Goal: Entertainment & Leisure: Consume media (video, audio)

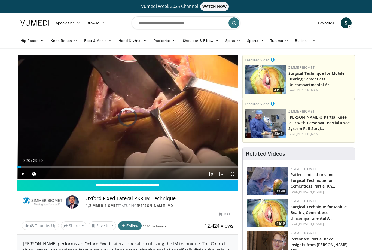
click at [21, 166] on div "Progress Bar" at bounding box center [19, 167] width 4 height 2
click at [22, 169] on span "Video Player" at bounding box center [22, 173] width 11 height 11
click at [22, 167] on div "Progress Bar" at bounding box center [19, 167] width 4 height 2
click at [214, 130] on div "10 seconds Tap to unmute" at bounding box center [127, 117] width 221 height 124
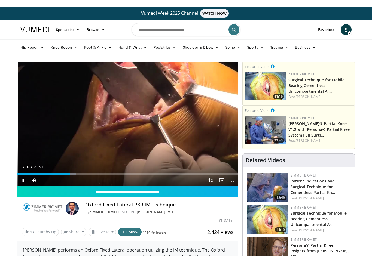
scroll to position [7, 0]
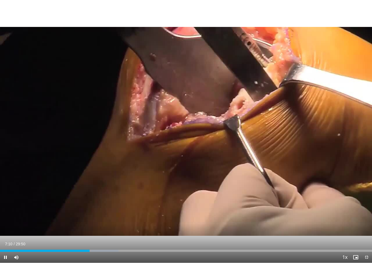
click at [351, 239] on div "10 seconds Tap to unmute" at bounding box center [186, 131] width 372 height 263
click at [350, 242] on div "Current Time 7:14 / Duration 29:50" at bounding box center [186, 244] width 372 height 5
click at [338, 212] on div "10 seconds Tap to unmute" at bounding box center [186, 131] width 372 height 263
click at [340, 249] on button "Playback Rate" at bounding box center [344, 257] width 11 height 11
click at [341, 249] on span "Video Player" at bounding box center [345, 257] width 8 height 11
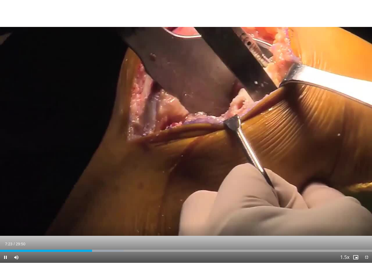
click at [340, 224] on div "10 seconds Tap to unmute" at bounding box center [186, 131] width 372 height 263
click at [344, 249] on div "Loaded : 33.23%" at bounding box center [186, 251] width 372 height 2
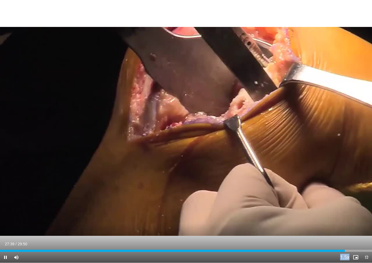
click at [85, 249] on div "Progress Bar" at bounding box center [172, 251] width 345 height 2
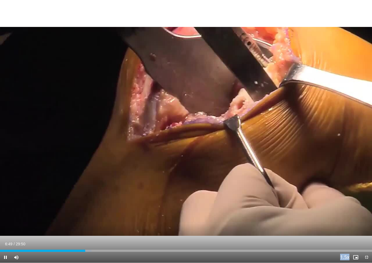
click at [343, 216] on div "10 seconds Tap to unmute" at bounding box center [186, 131] width 372 height 263
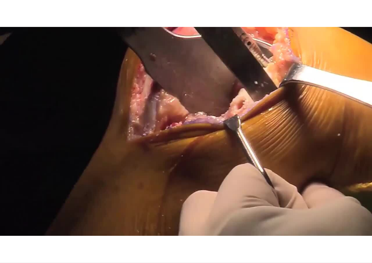
click at [345, 222] on div "10 seconds Tap to unmute" at bounding box center [186, 131] width 372 height 263
click at [51, 157] on div "10 seconds Tap to unmute" at bounding box center [186, 131] width 372 height 263
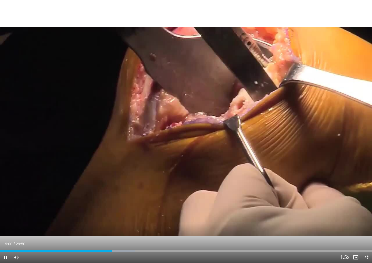
click at [344, 249] on span "Video Player" at bounding box center [345, 257] width 8 height 11
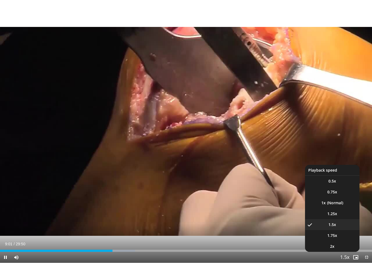
click at [344, 249] on span "Video Player" at bounding box center [345, 257] width 8 height 11
click at [337, 246] on li "2x" at bounding box center [332, 246] width 54 height 11
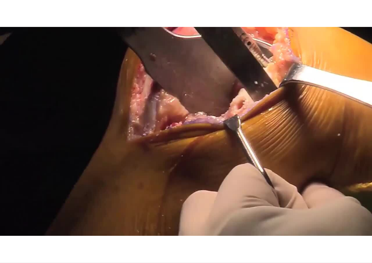
click at [35, 203] on div "10 seconds Tap to unmute" at bounding box center [186, 131] width 372 height 263
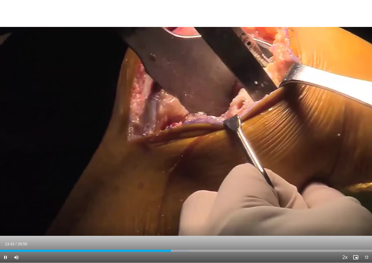
click at [20, 238] on div "10 seconds Tap to unmute" at bounding box center [186, 131] width 372 height 263
click at [20, 216] on div "10 seconds Tap to unmute" at bounding box center [186, 131] width 372 height 263
click at [282, 217] on div "10 seconds Tap to unmute" at bounding box center [186, 131] width 372 height 263
click at [306, 217] on div "10 seconds Tap to unmute" at bounding box center [186, 131] width 372 height 263
click at [132, 249] on div "Loaded : 44.17%" at bounding box center [186, 251] width 372 height 2
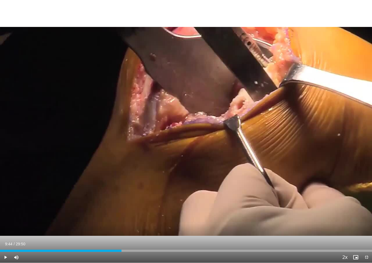
click at [129, 249] on div "Loaded : 0.00%" at bounding box center [186, 251] width 372 height 2
click at [116, 240] on div "10 seconds Tap to unmute" at bounding box center [186, 131] width 372 height 263
click at [36, 202] on div "10 seconds Tap to unmute" at bounding box center [186, 131] width 372 height 263
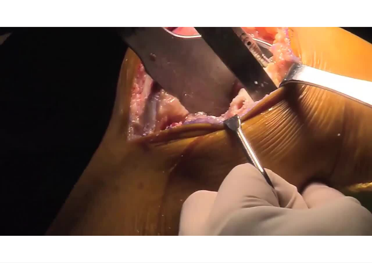
click at [192, 226] on div "10 seconds Tap to unmute" at bounding box center [186, 131] width 372 height 263
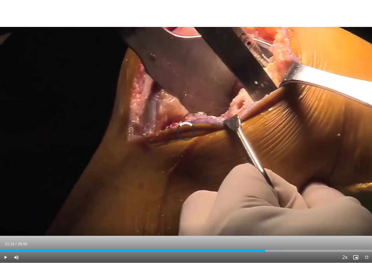
click at [266, 247] on div "Loaded : 76.03%" at bounding box center [186, 249] width 372 height 5
click at [199, 229] on div "10 seconds Tap to unmute" at bounding box center [186, 131] width 372 height 263
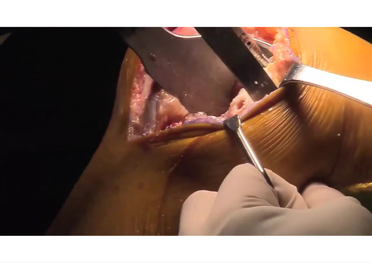
click at [57, 204] on div "10 seconds Tap to unmute" at bounding box center [186, 131] width 372 height 263
click at [42, 207] on div "10 seconds Tap to unmute" at bounding box center [186, 131] width 372 height 263
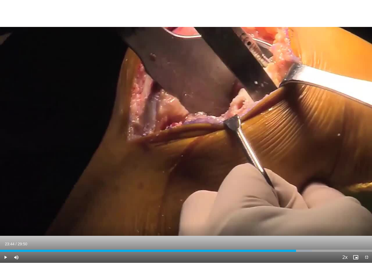
click at [74, 249] on div "Progress Bar" at bounding box center [148, 251] width 296 height 2
